Goal: Check status: Check status

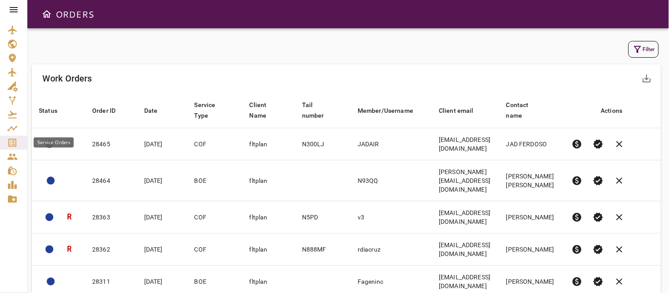
click at [12, 143] on icon "Service Orders" at bounding box center [12, 143] width 8 height 8
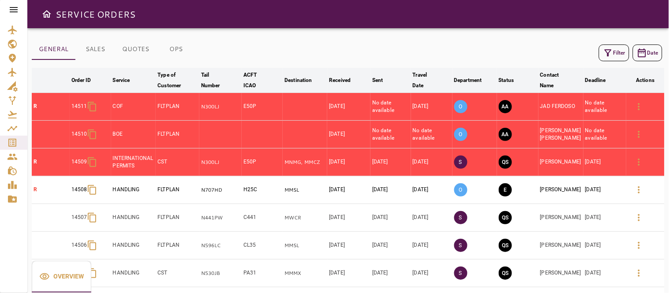
click at [608, 50] on icon "button" at bounding box center [608, 52] width 7 height 7
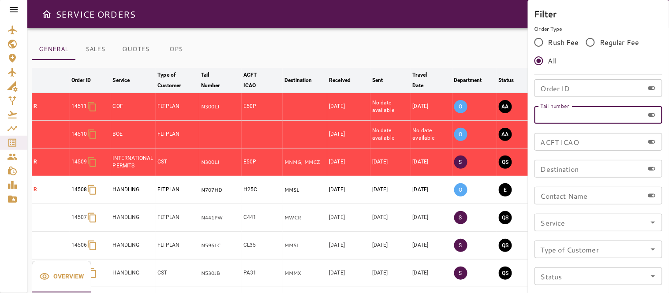
click at [563, 118] on input "Tail number" at bounding box center [589, 115] width 109 height 18
type input "******"
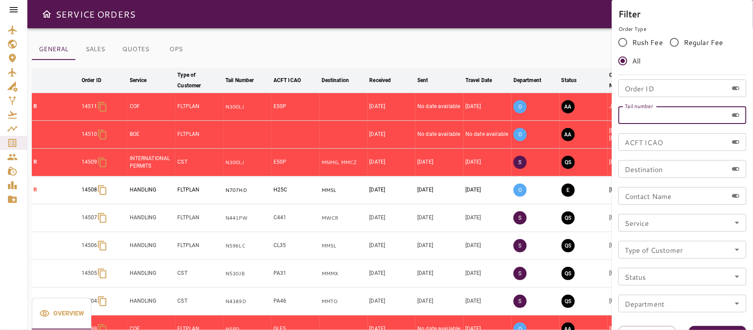
drag, startPoint x: 646, startPoint y: 1, endPoint x: 490, endPoint y: 45, distance: 162.5
click at [490, 45] on div at bounding box center [376, 165] width 753 height 330
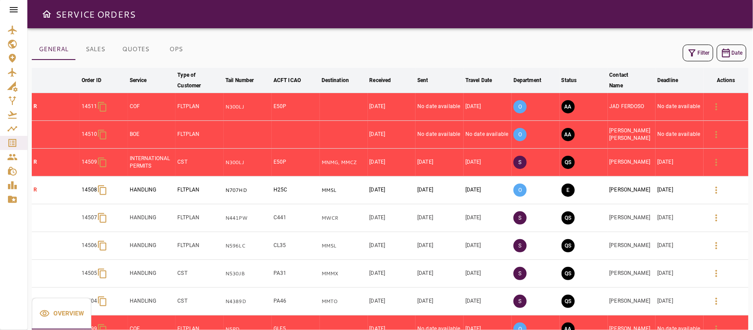
click at [669, 47] on button "Filter" at bounding box center [698, 53] width 30 height 17
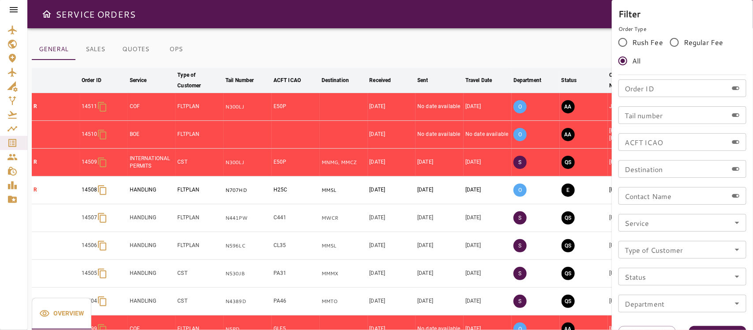
click at [647, 139] on input "ACFT ICAO" at bounding box center [672, 142] width 109 height 18
drag, startPoint x: 649, startPoint y: 116, endPoint x: 649, endPoint y: 126, distance: 10.1
click at [649, 116] on input "Tail number" at bounding box center [672, 115] width 109 height 18
type input "******"
click at [669, 293] on button "Apply" at bounding box center [717, 334] width 57 height 16
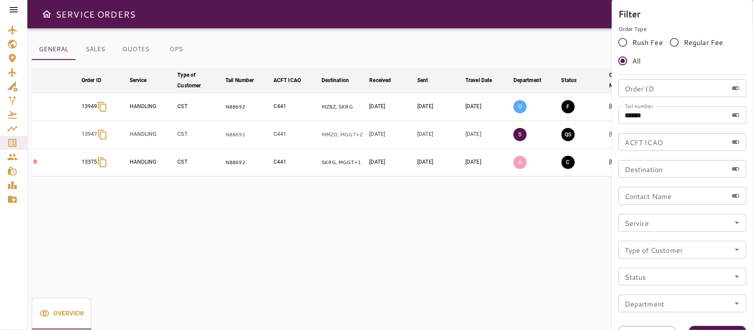
click at [528, 42] on div at bounding box center [376, 165] width 753 height 330
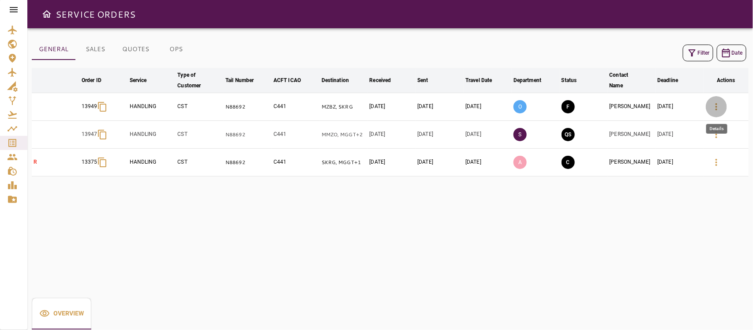
click at [669, 105] on icon "button" at bounding box center [716, 106] width 11 height 11
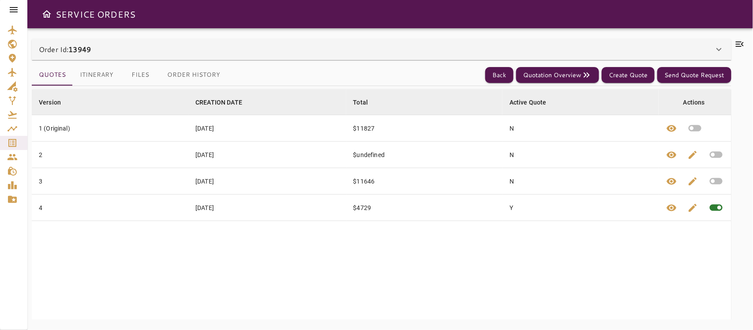
click at [138, 74] on button "Files" at bounding box center [140, 74] width 40 height 21
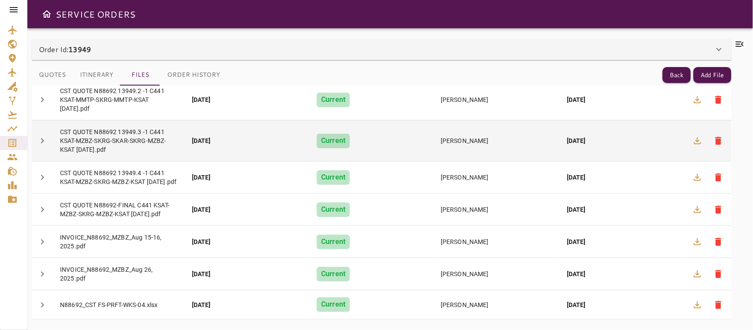
scroll to position [115, 0]
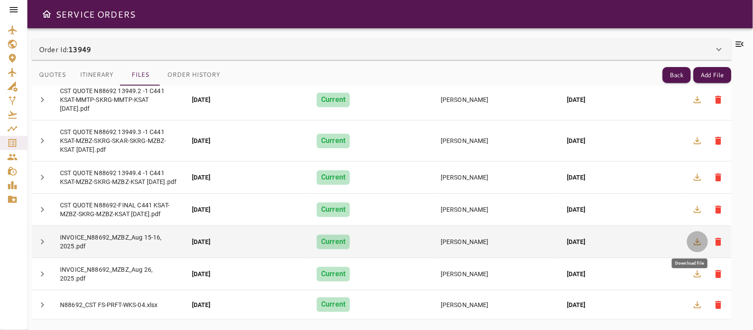
click at [669, 242] on icon "button" at bounding box center [697, 241] width 7 height 7
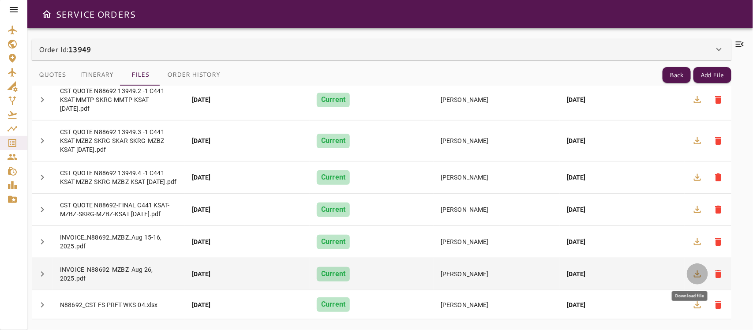
click at [669, 274] on icon "button" at bounding box center [697, 273] width 7 height 7
click at [669, 274] on button "button" at bounding box center [697, 273] width 21 height 21
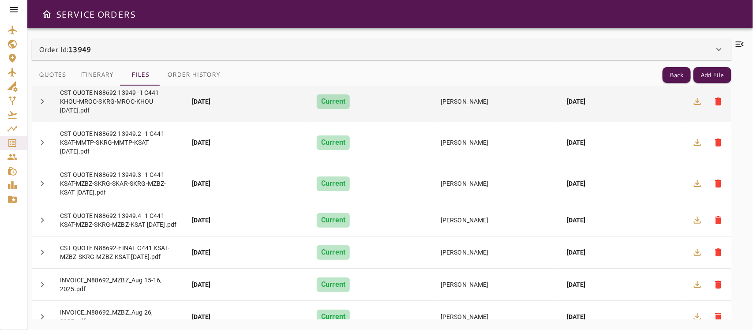
scroll to position [0, 0]
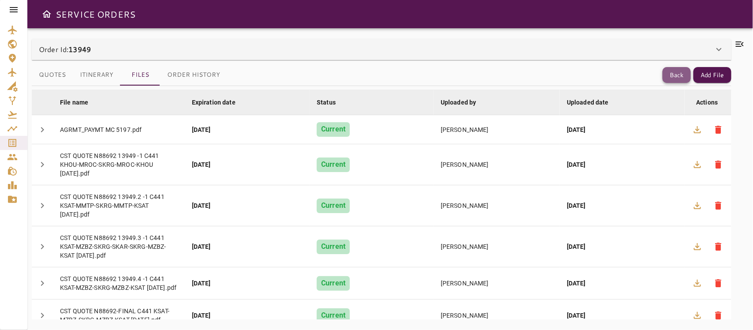
click at [669, 71] on button "Back" at bounding box center [677, 75] width 28 height 16
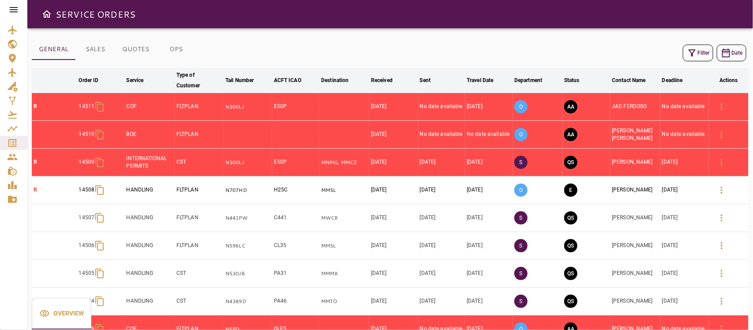
click at [669, 47] on button "Filter" at bounding box center [698, 53] width 30 height 17
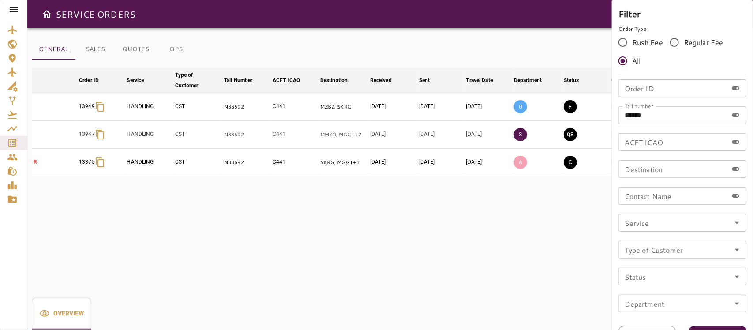
drag, startPoint x: 630, startPoint y: 118, endPoint x: 691, endPoint y: 118, distance: 61.3
click at [661, 118] on input "******" at bounding box center [672, 115] width 109 height 18
type input "*****"
click at [669, 293] on button "Apply" at bounding box center [717, 334] width 57 height 16
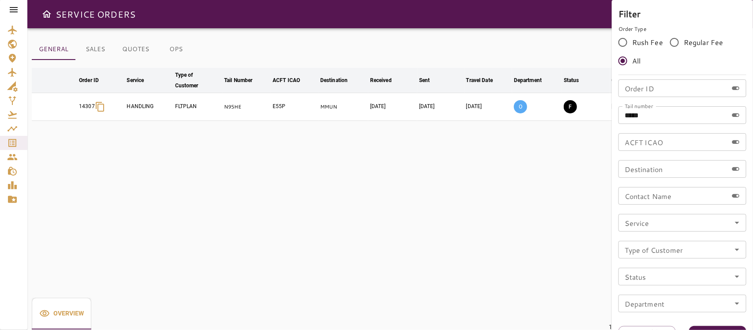
click at [413, 199] on div at bounding box center [376, 165] width 753 height 330
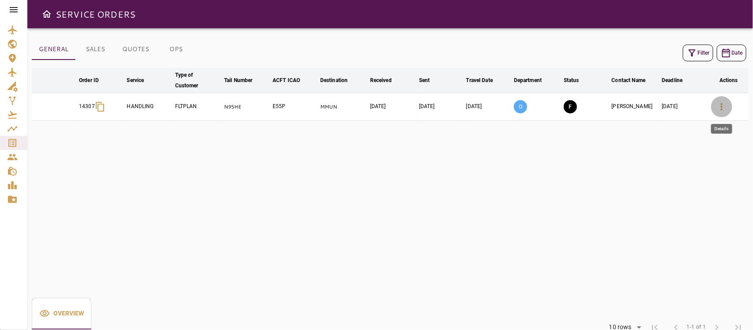
click at [669, 107] on icon "button" at bounding box center [721, 106] width 11 height 11
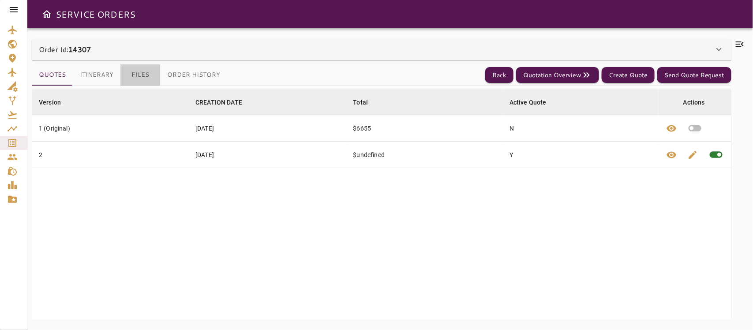
click at [138, 73] on button "Files" at bounding box center [140, 74] width 40 height 21
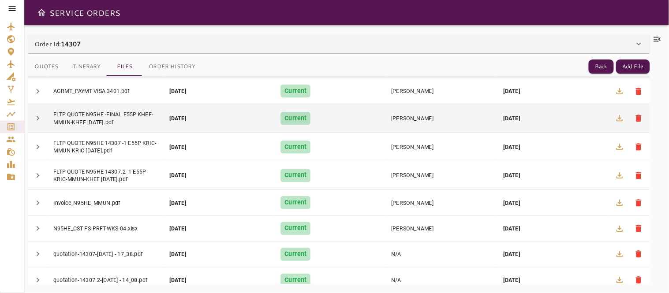
scroll to position [41, 0]
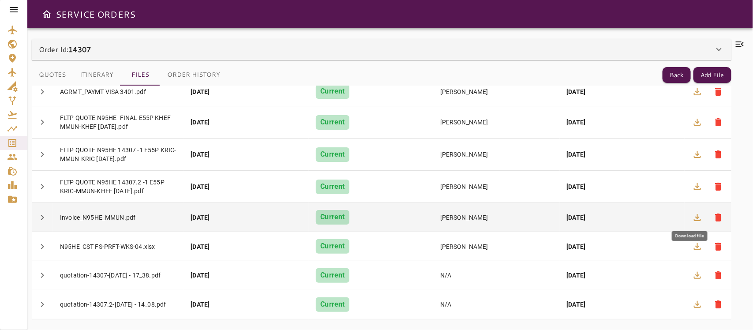
click at [669, 216] on icon "button" at bounding box center [697, 217] width 11 height 11
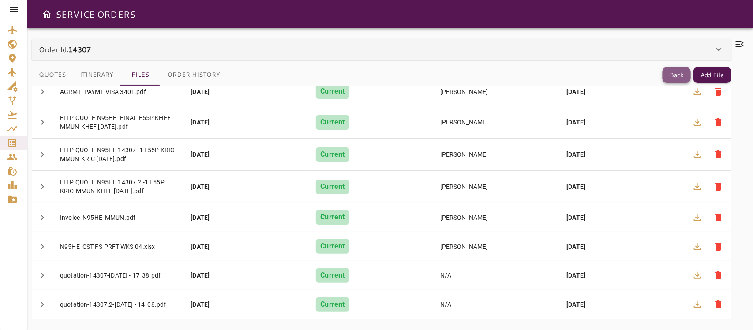
click at [669, 71] on button "Back" at bounding box center [677, 75] width 28 height 16
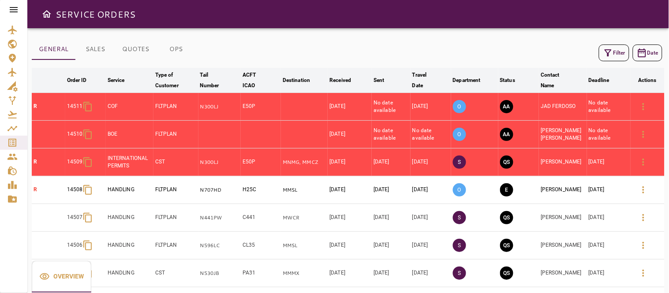
drag, startPoint x: 742, startPoint y: 0, endPoint x: 404, endPoint y: 42, distance: 340.5
click at [404, 42] on div "Filter Date" at bounding box center [348, 52] width 633 height 21
